Goal: Transaction & Acquisition: Purchase product/service

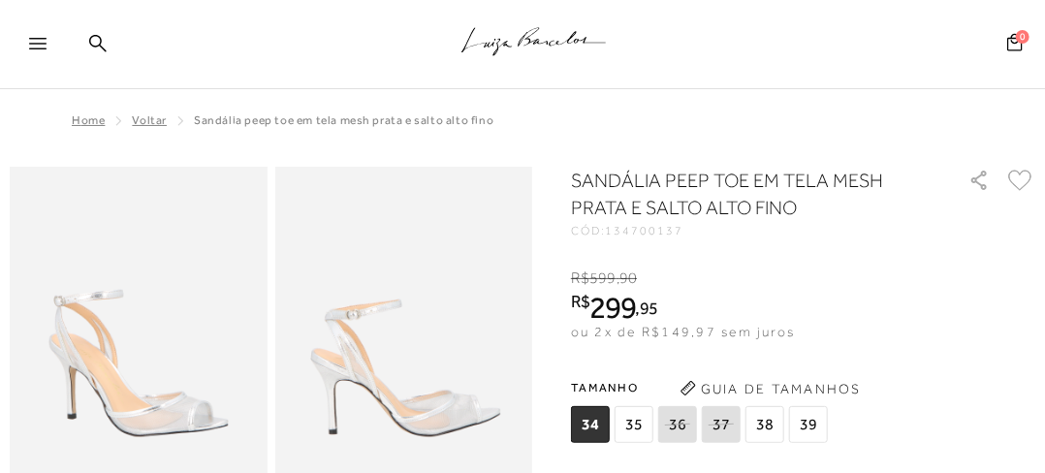
click at [31, 52] on div at bounding box center [46, 49] width 35 height 29
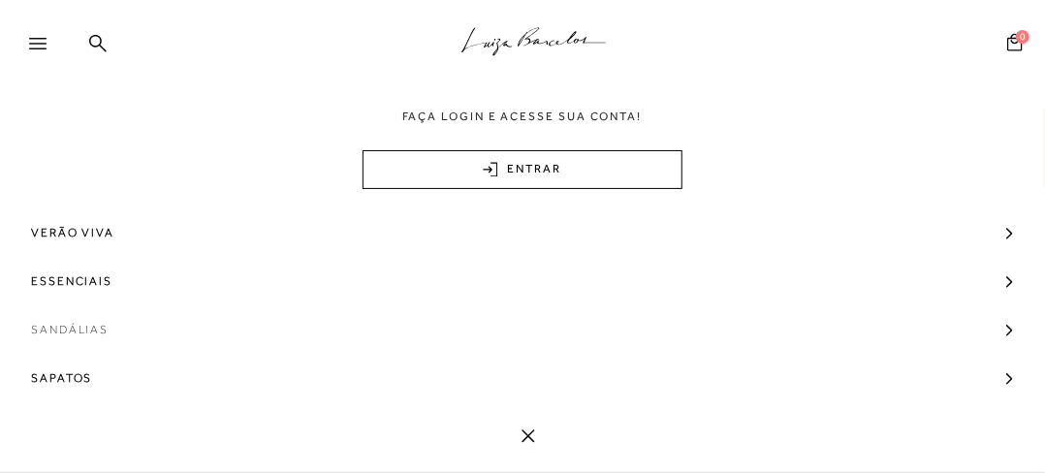
click at [87, 330] on span "Sandálias" at bounding box center [70, 329] width 78 height 48
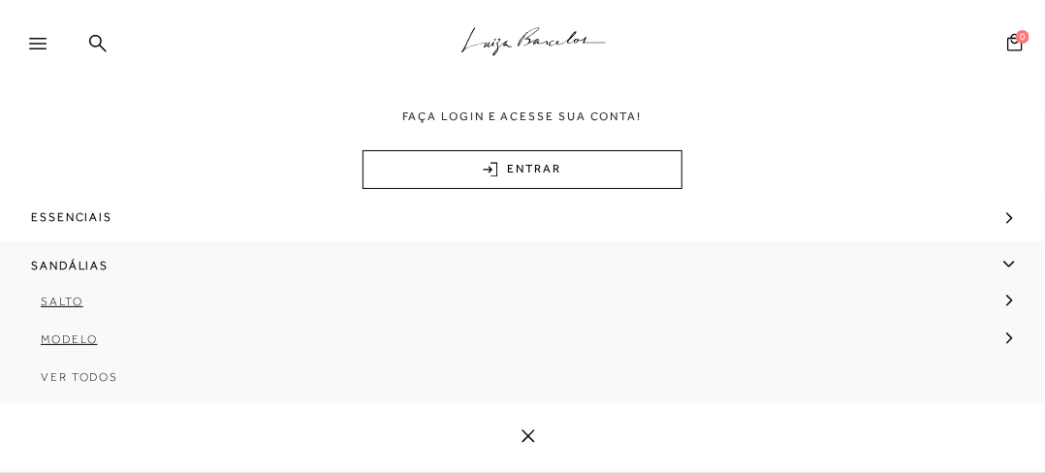
scroll to position [97, 0]
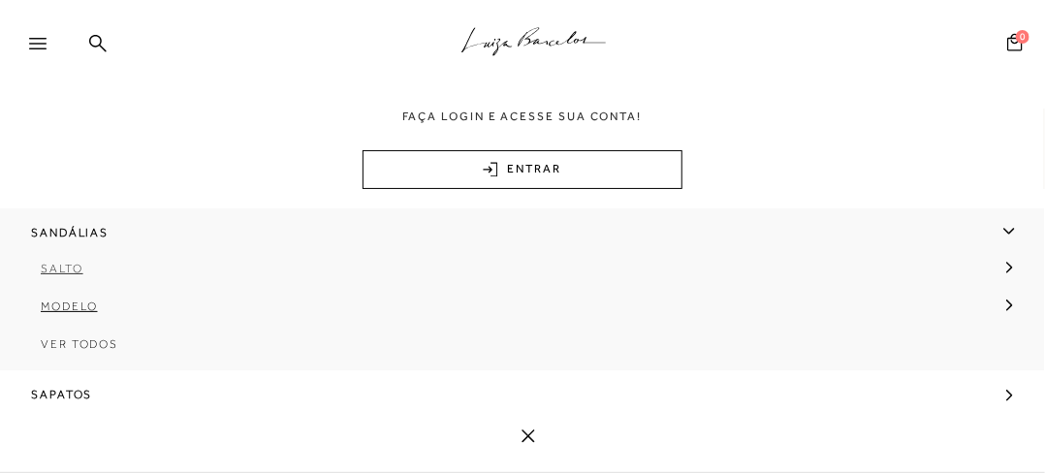
click at [72, 269] on span "Salto" at bounding box center [62, 269] width 43 height 14
click at [109, 338] on span "Salto Médio" at bounding box center [100, 344] width 90 height 14
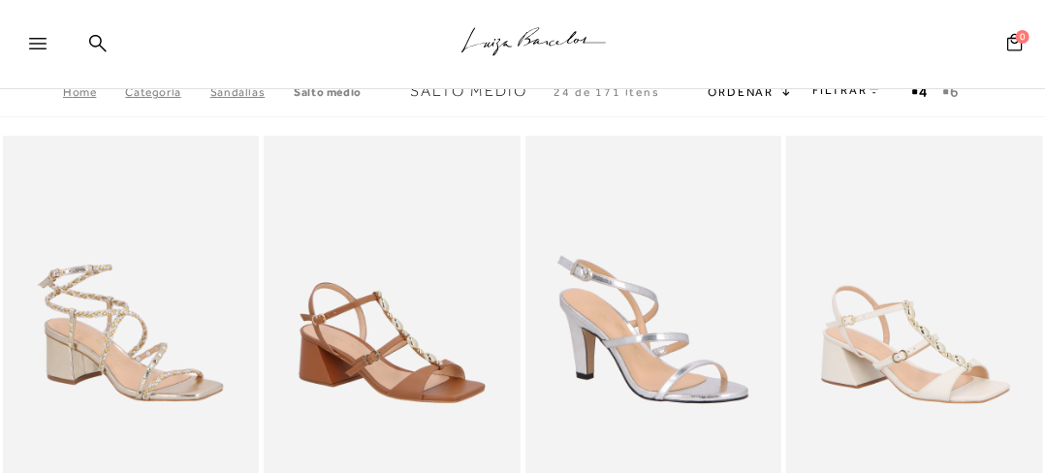
click at [778, 94] on icon at bounding box center [784, 88] width 12 height 15
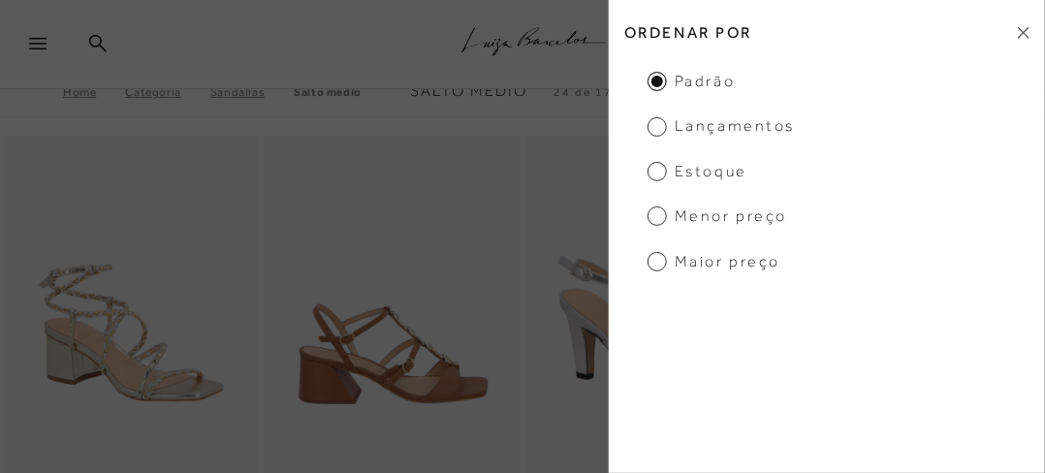
drag, startPoint x: 326, startPoint y: 142, endPoint x: 394, endPoint y: 136, distance: 69.1
click at [327, 142] on img at bounding box center [392, 328] width 255 height 385
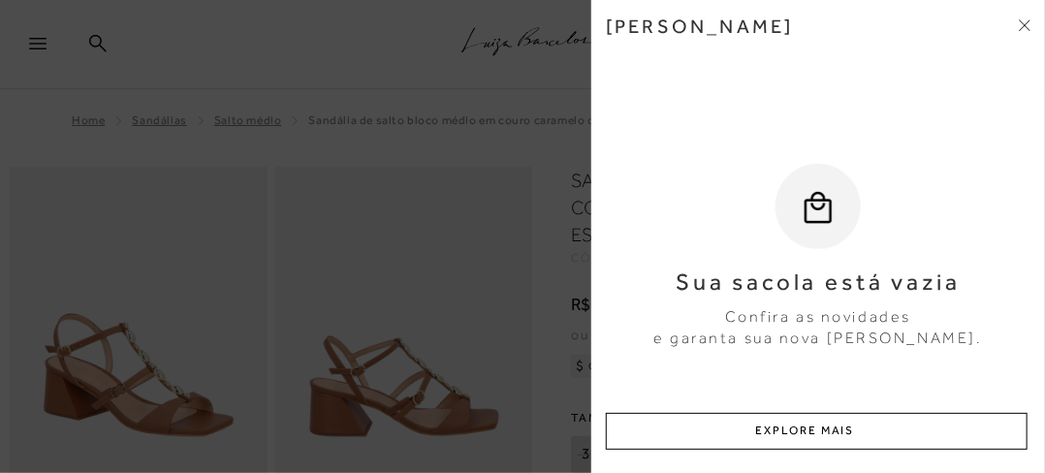
click at [1024, 30] on icon at bounding box center [1024, 25] width 12 height 12
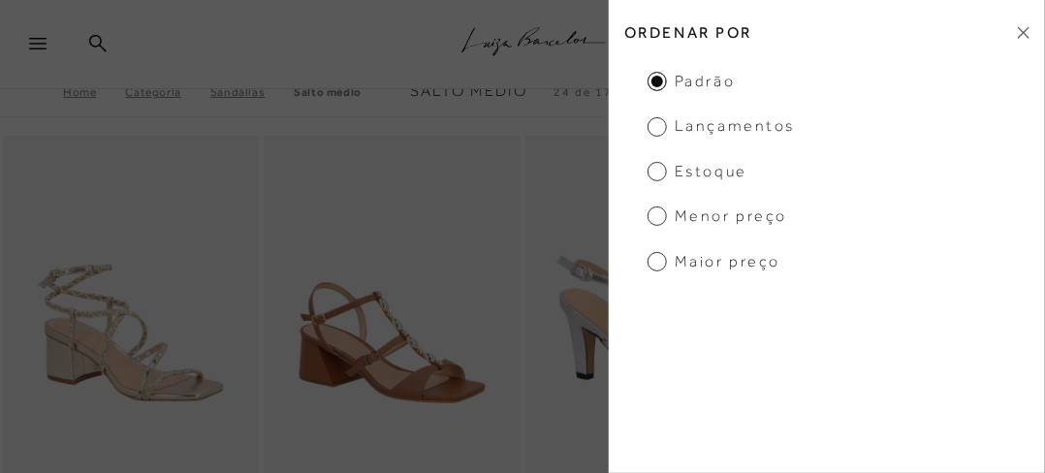
click at [1017, 37] on icon at bounding box center [1023, 32] width 12 height 13
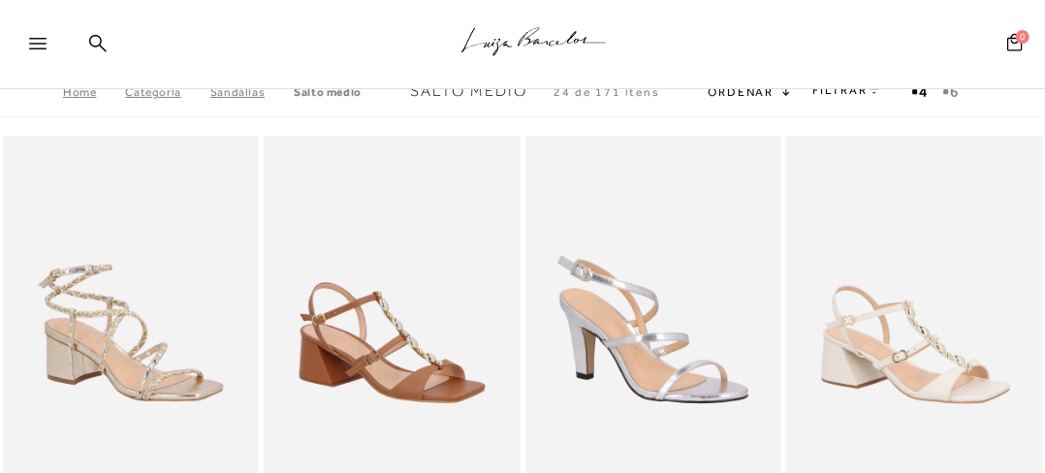
click at [850, 91] on link "FILTRAR" at bounding box center [847, 90] width 68 height 14
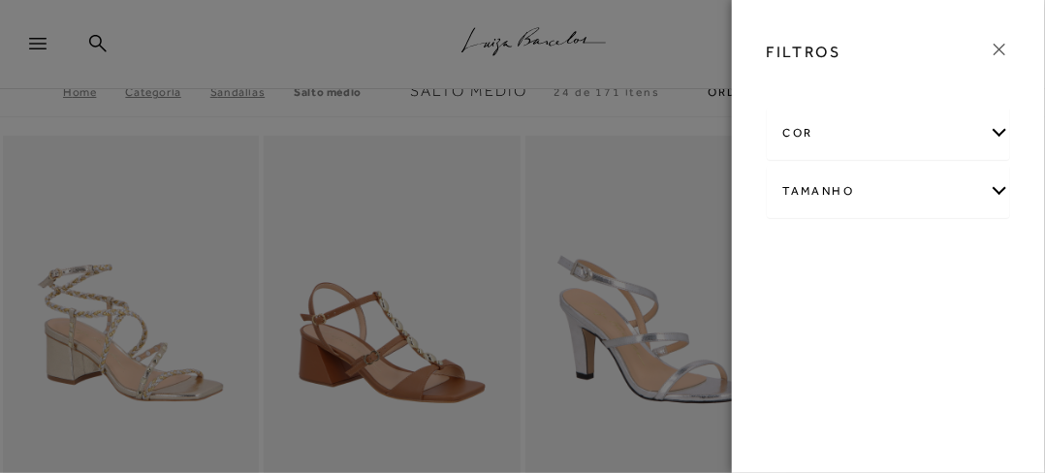
click at [821, 140] on div "cor" at bounding box center [887, 133] width 241 height 51
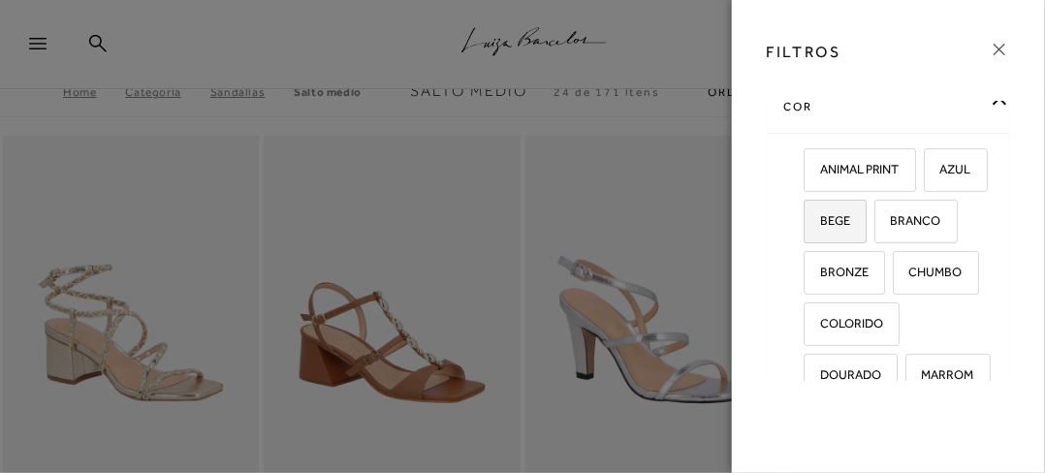
scroll to position [23, 0]
click at [850, 216] on span "BEGE" at bounding box center [827, 223] width 45 height 15
click at [820, 217] on input "BEGE" at bounding box center [809, 226] width 19 height 19
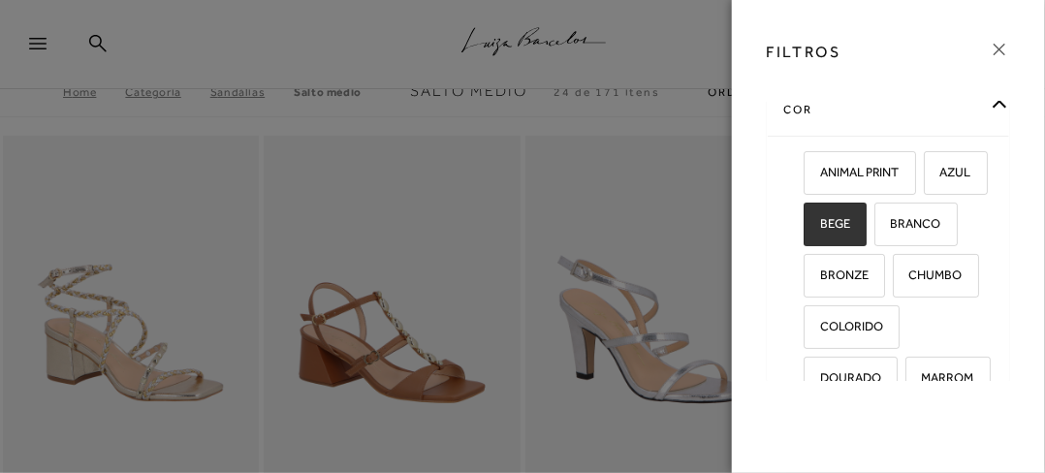
checkbox input "true"
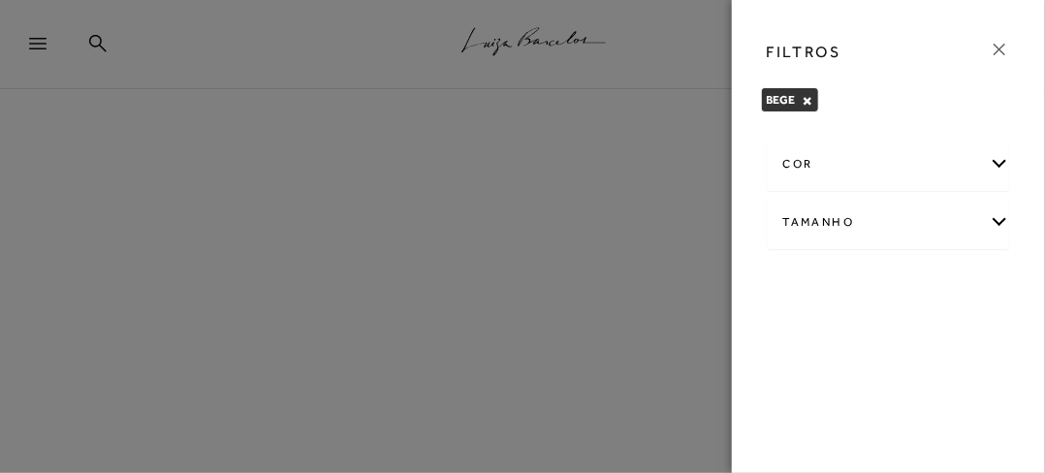
click at [221, 232] on div at bounding box center [522, 236] width 1045 height 473
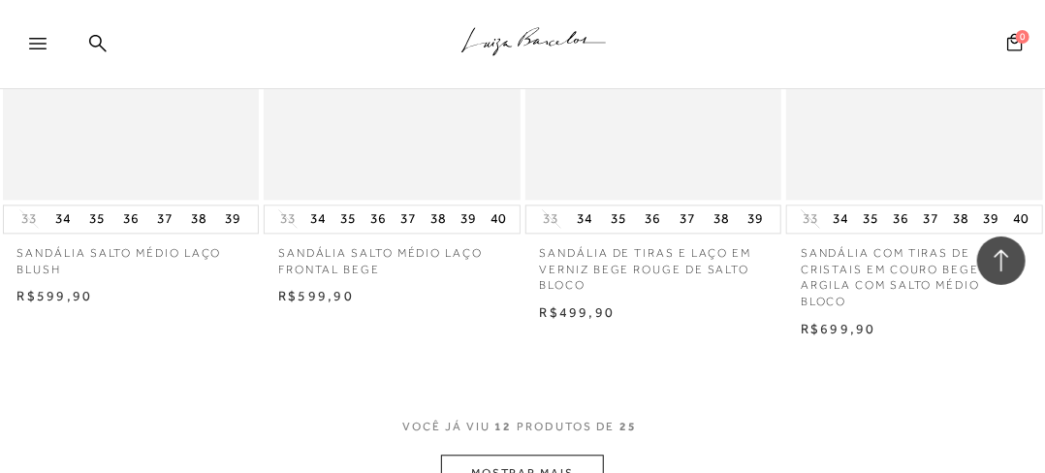
scroll to position [1550, 0]
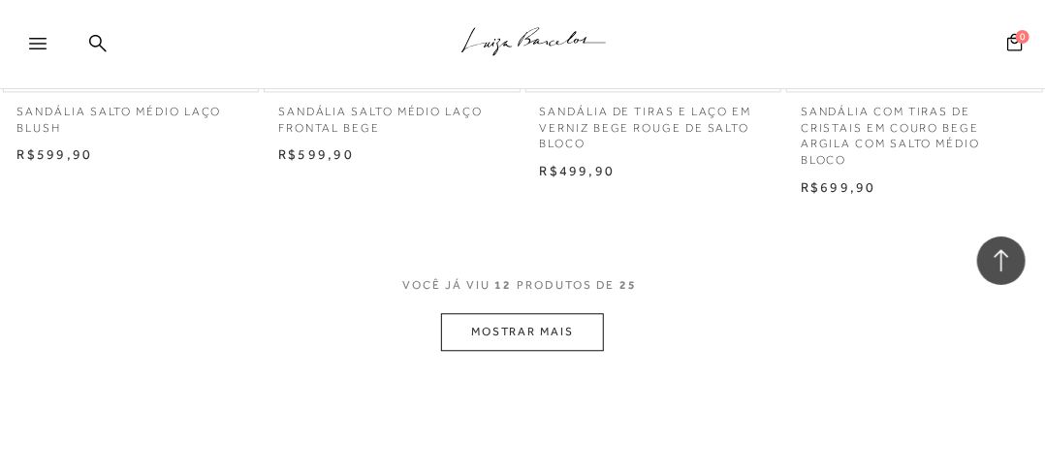
click at [507, 331] on button "MOSTRAR MAIS" at bounding box center [522, 332] width 163 height 38
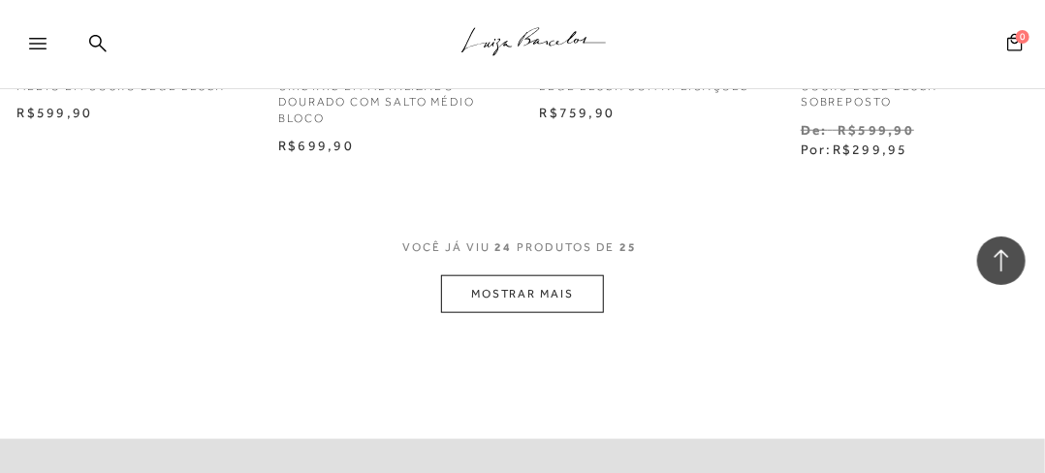
scroll to position [3198, 0]
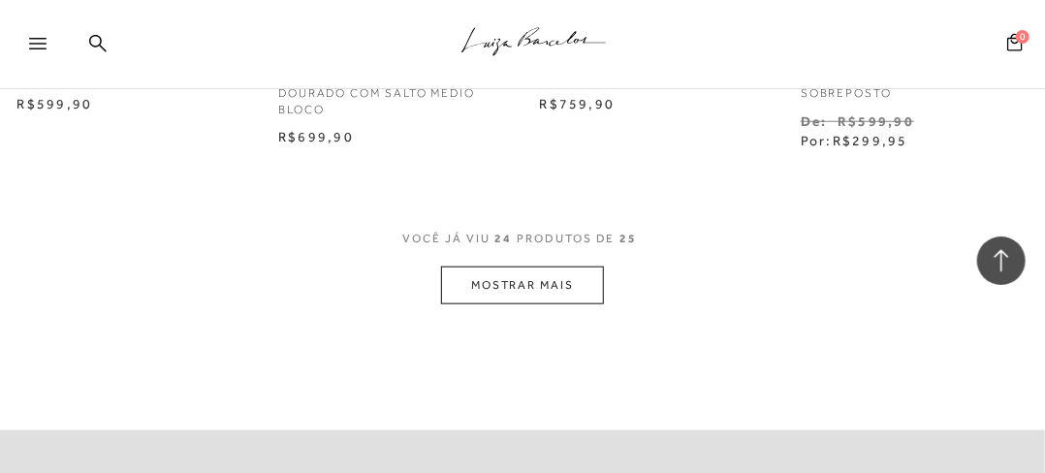
click at [550, 296] on button "MOSTRAR MAIS" at bounding box center [522, 285] width 163 height 38
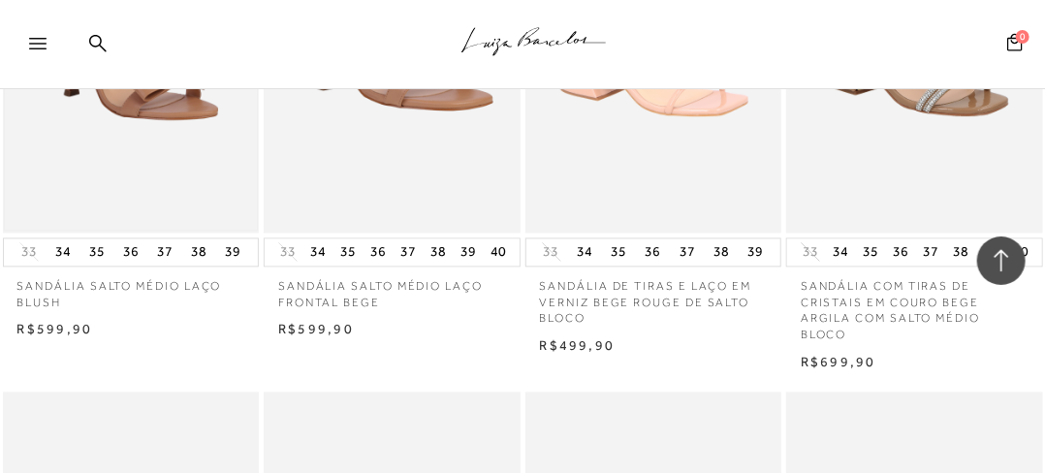
scroll to position [1163, 0]
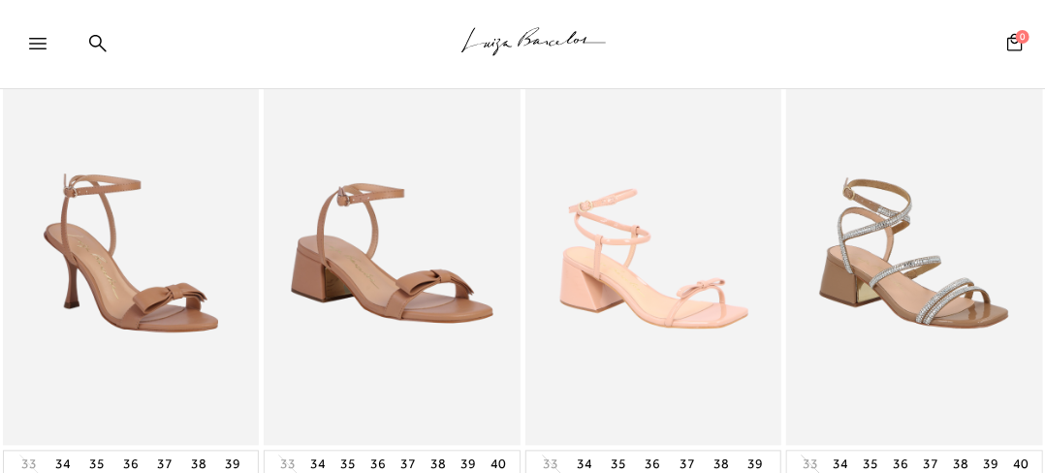
click at [39, 36] on div at bounding box center [46, 49] width 35 height 29
